Goal: Complete application form

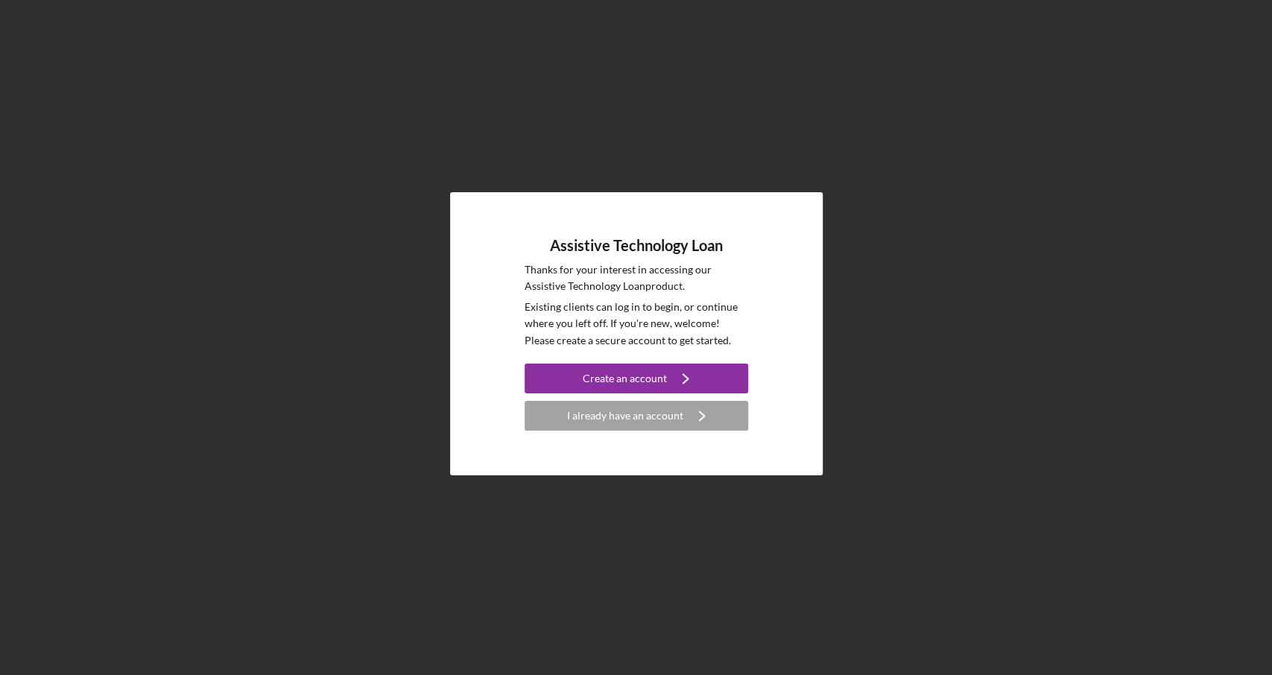
click at [684, 253] on h4 "Assistive Technology Loan" at bounding box center [636, 245] width 173 height 17
